Goal: Book appointment/travel/reservation

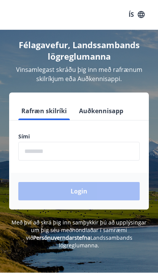
scroll to position [0, 0]
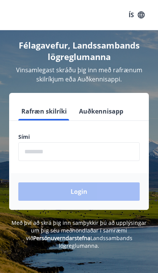
click at [108, 160] on input "phone" at bounding box center [79, 151] width 122 height 19
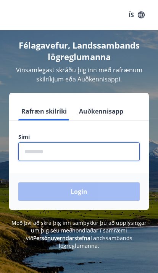
scroll to position [0, 0]
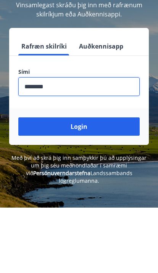
type input "********"
click at [119, 183] on button "Login" at bounding box center [79, 192] width 122 height 18
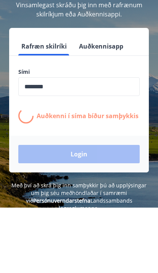
scroll to position [65, 0]
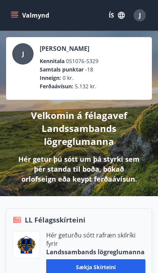
click at [17, 14] on icon "menu" at bounding box center [14, 13] width 7 height 1
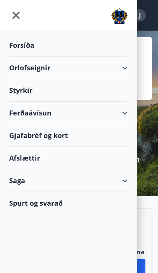
click at [62, 65] on div "Orlofseignir" at bounding box center [68, 68] width 119 height 23
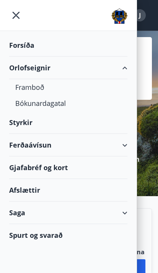
click at [67, 90] on div "Framboð" at bounding box center [68, 87] width 106 height 16
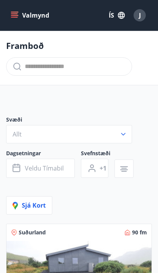
click at [20, 20] on button "Valmynd" at bounding box center [30, 15] width 43 height 14
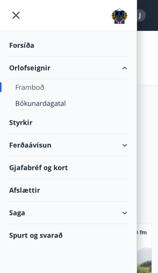
click at [60, 85] on div "Framboð" at bounding box center [68, 87] width 106 height 16
click at [63, 106] on div "Bókunardagatal" at bounding box center [68, 103] width 106 height 16
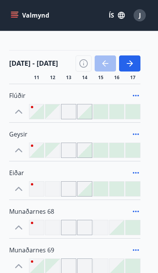
scroll to position [136, 0]
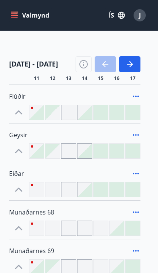
click at [140, 58] on button "button" at bounding box center [129, 64] width 21 height 16
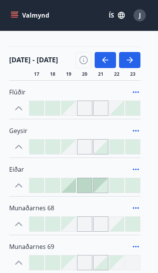
scroll to position [140, 0]
click at [136, 60] on button "button" at bounding box center [129, 60] width 21 height 16
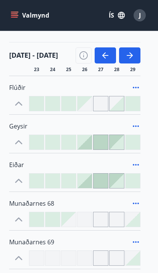
scroll to position [145, 0]
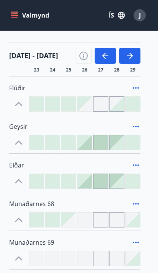
click at [134, 55] on icon "button" at bounding box center [130, 55] width 9 height 9
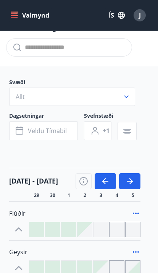
scroll to position [0, 0]
